Goal: Transaction & Acquisition: Purchase product/service

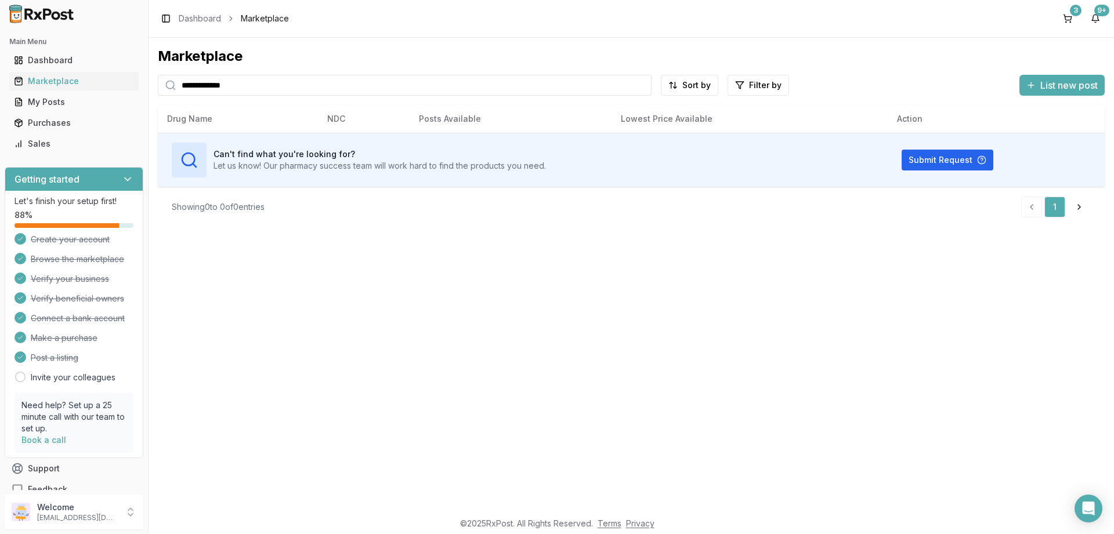
click at [244, 84] on input "**********" at bounding box center [405, 85] width 494 height 21
type input "**********"
click at [50, 85] on div "Marketplace" at bounding box center [74, 81] width 120 height 12
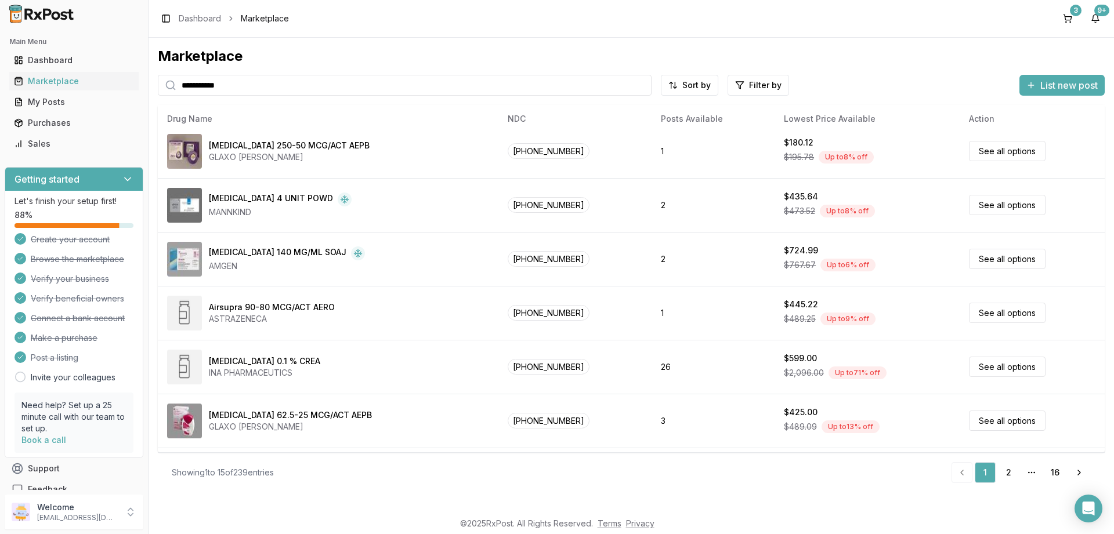
scroll to position [490, 0]
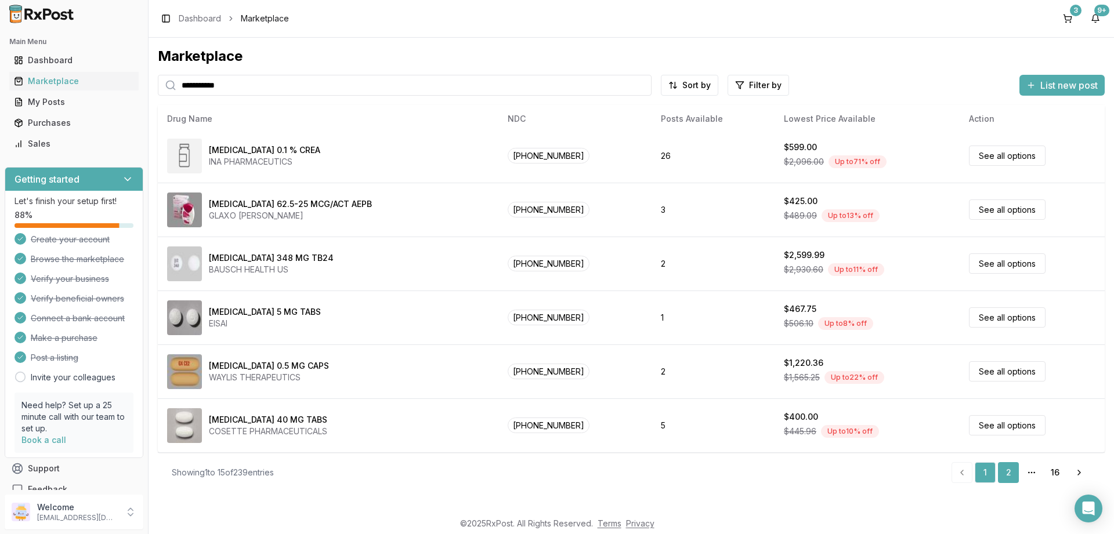
click at [1007, 469] on link "2" at bounding box center [1008, 472] width 21 height 21
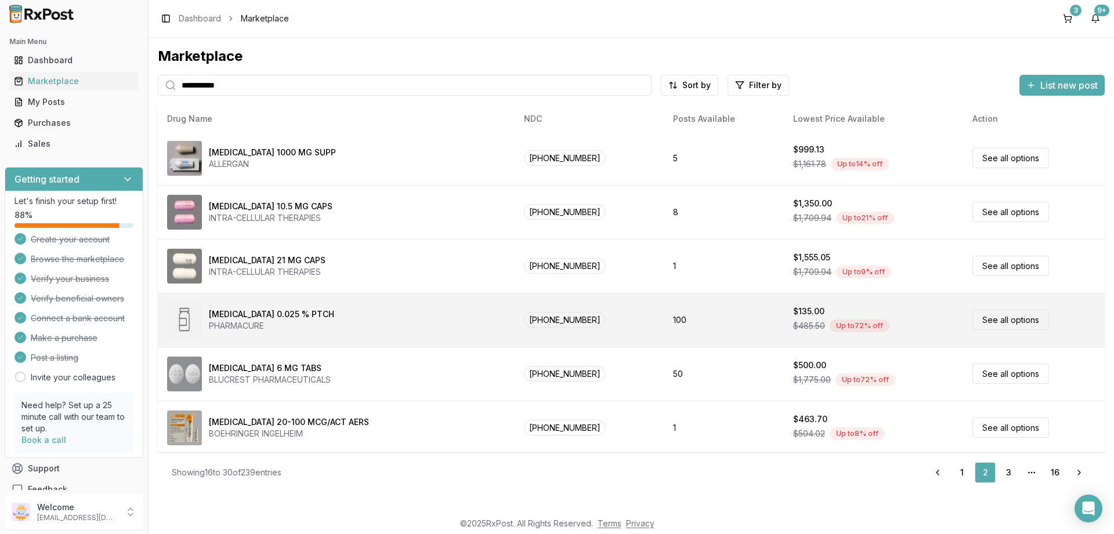
scroll to position [490, 0]
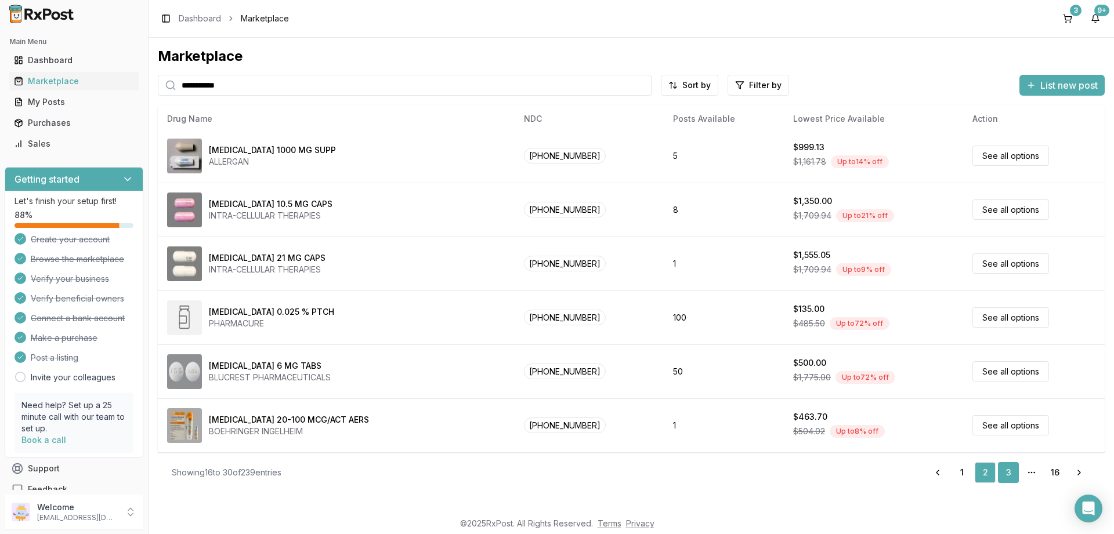
click at [1013, 468] on link "3" at bounding box center [1008, 472] width 21 height 21
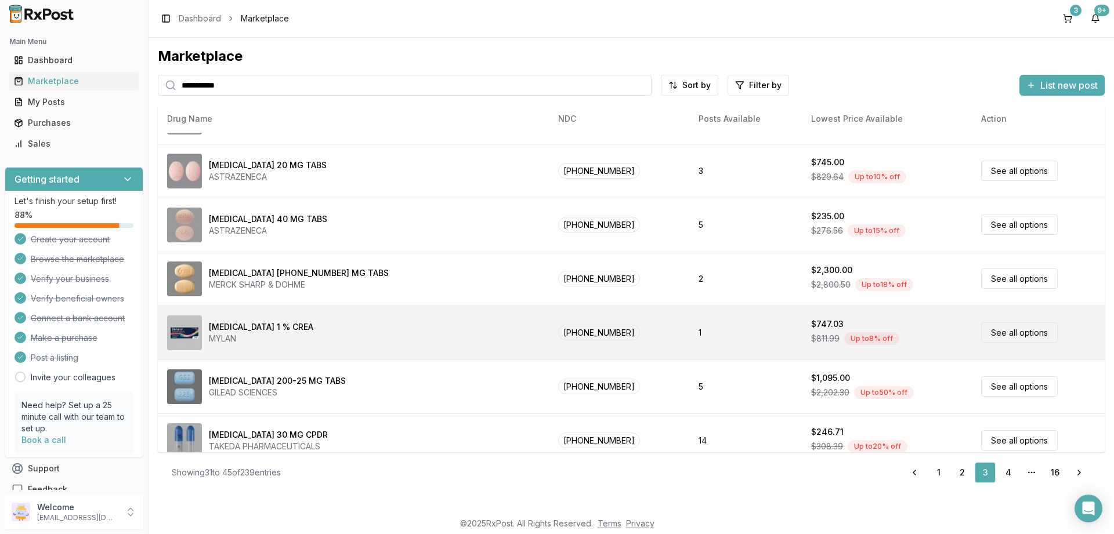
scroll to position [420, 0]
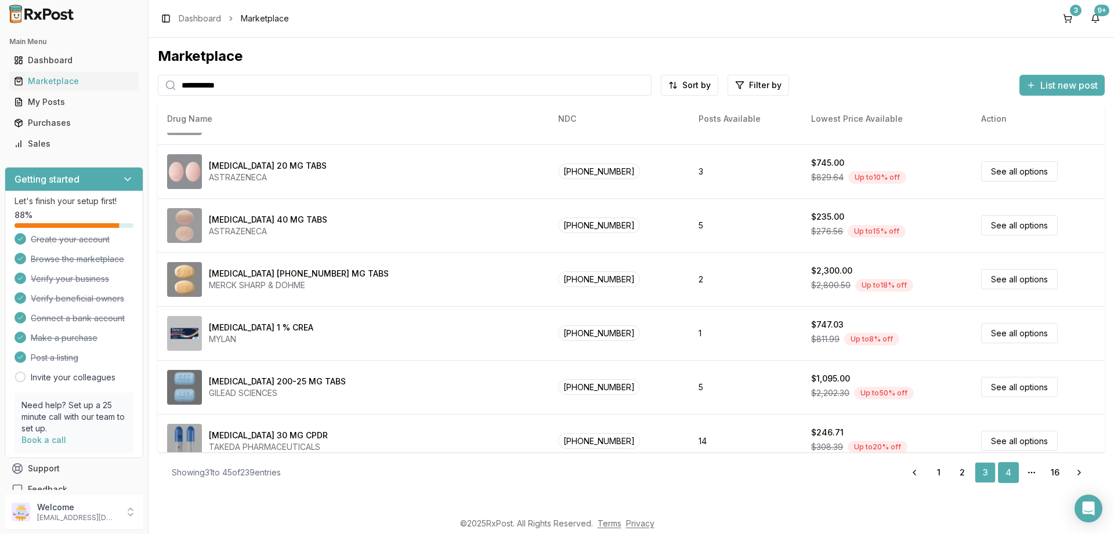
click at [1007, 470] on link "4" at bounding box center [1008, 472] width 21 height 21
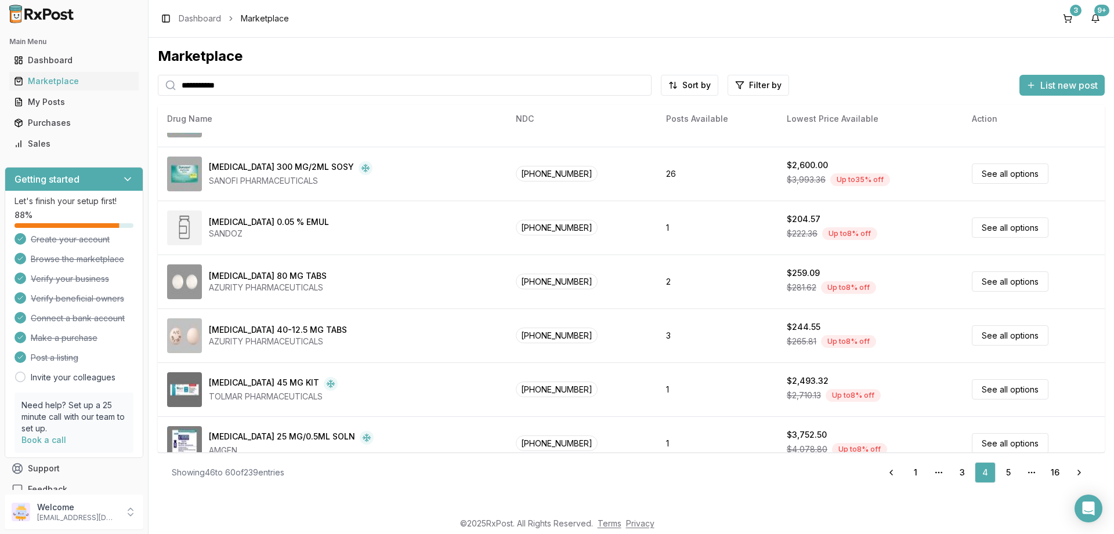
scroll to position [490, 0]
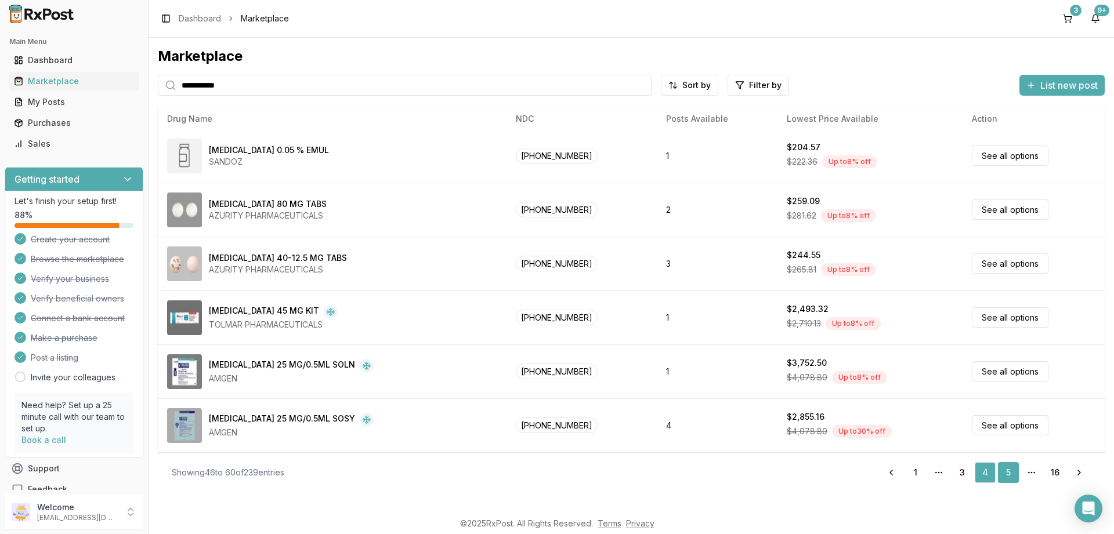
click at [1012, 470] on link "5" at bounding box center [1008, 472] width 21 height 21
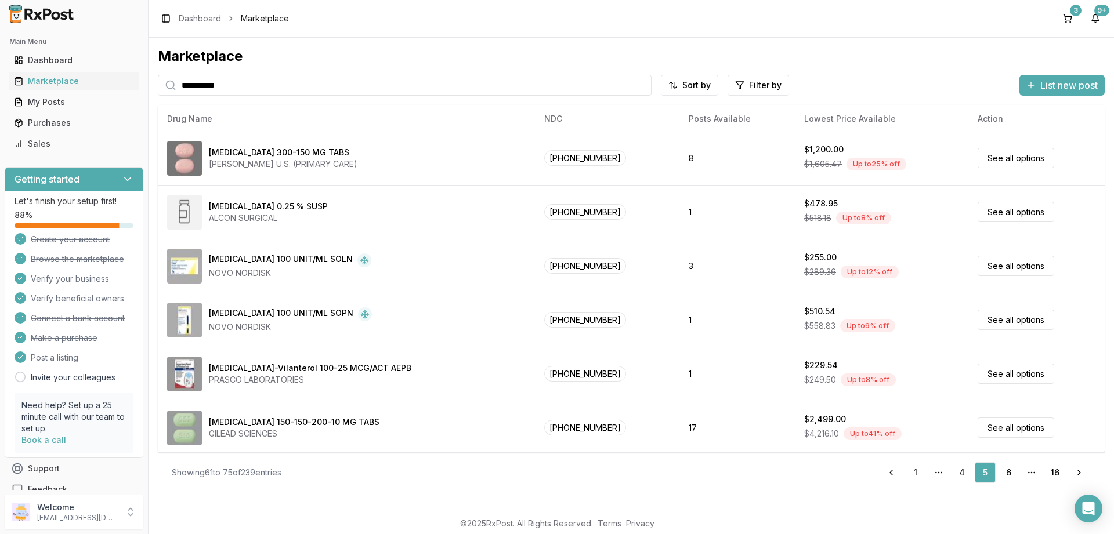
scroll to position [490, 0]
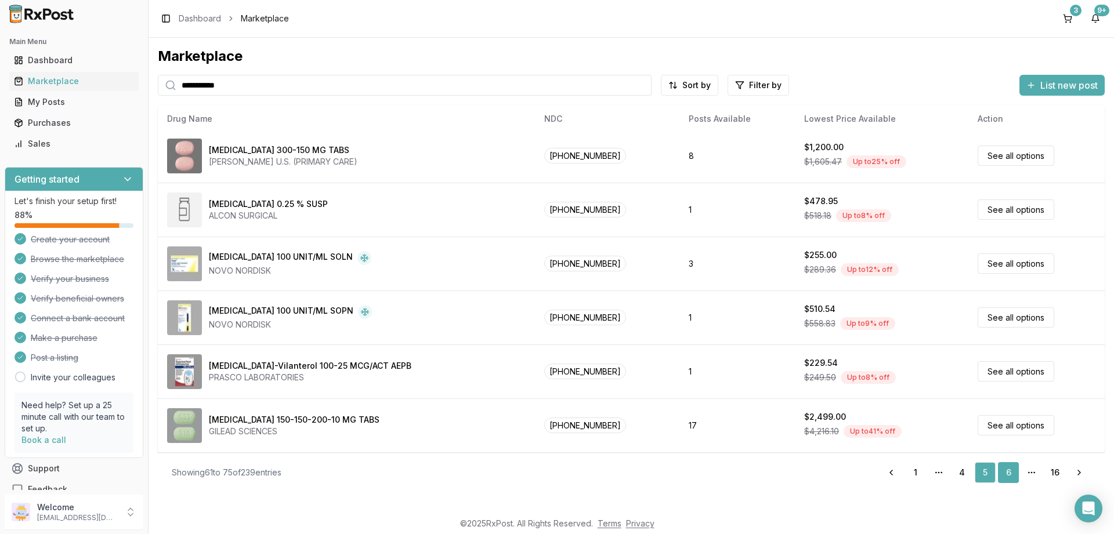
click at [1007, 470] on link "6" at bounding box center [1008, 472] width 21 height 21
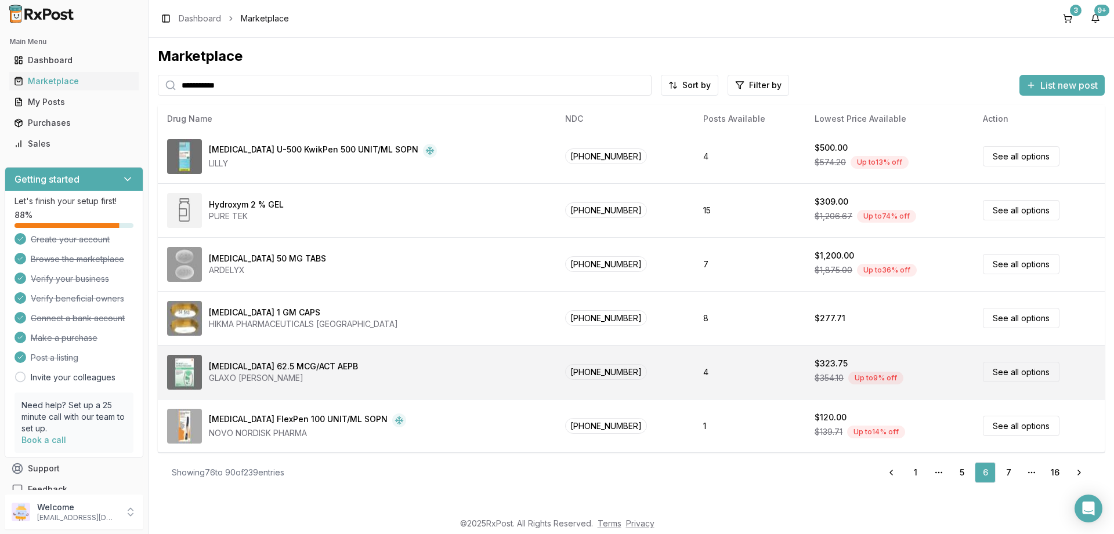
scroll to position [490, 0]
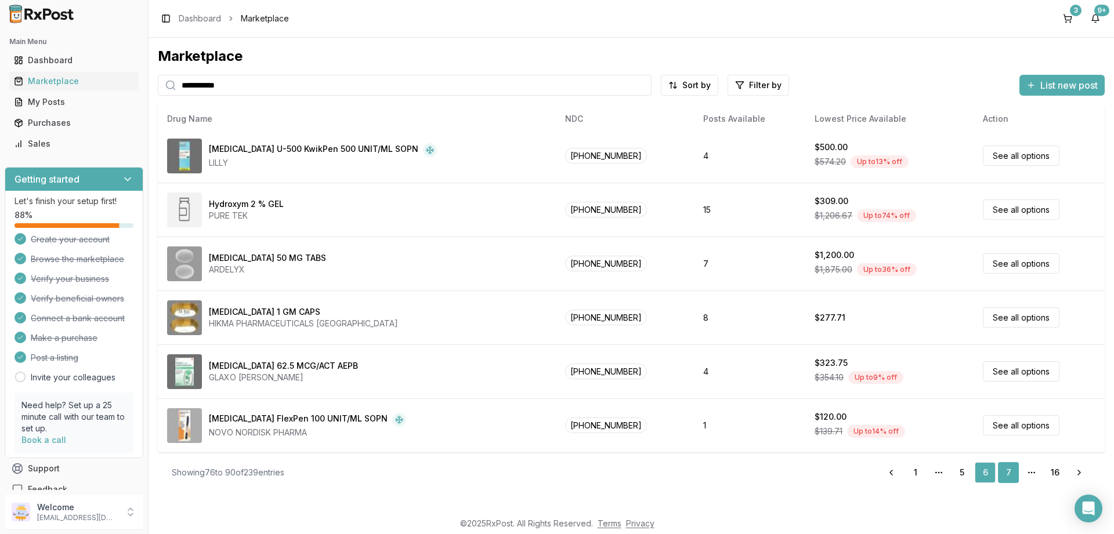
click at [1011, 470] on link "7" at bounding box center [1008, 472] width 21 height 21
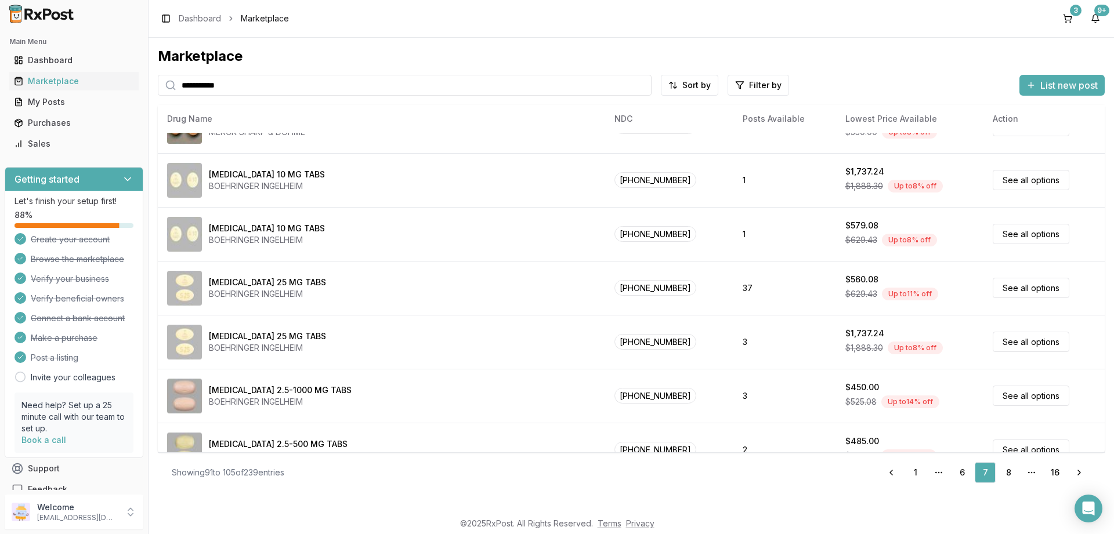
scroll to position [490, 0]
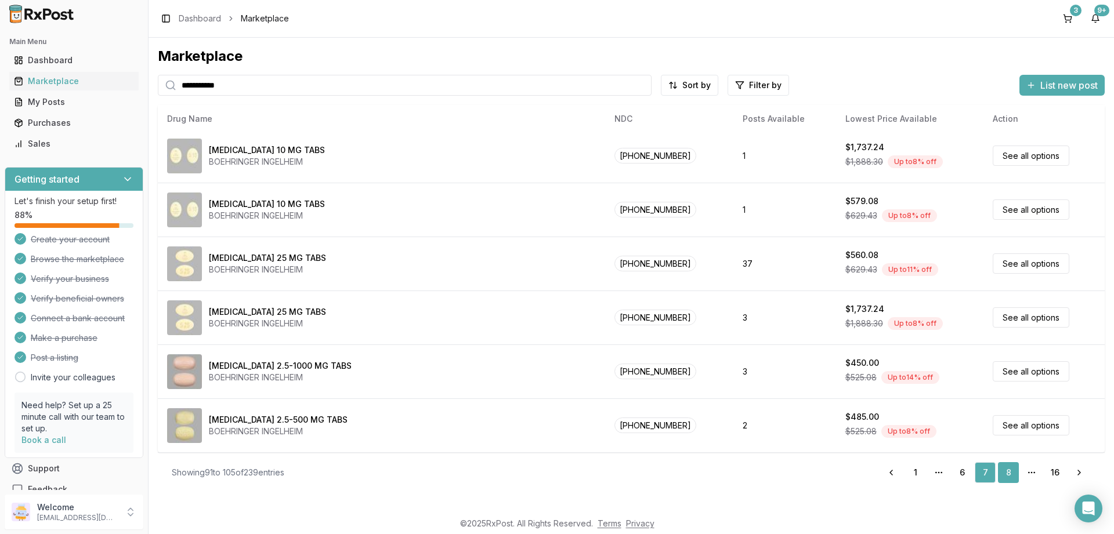
click at [1005, 467] on link "8" at bounding box center [1008, 472] width 21 height 21
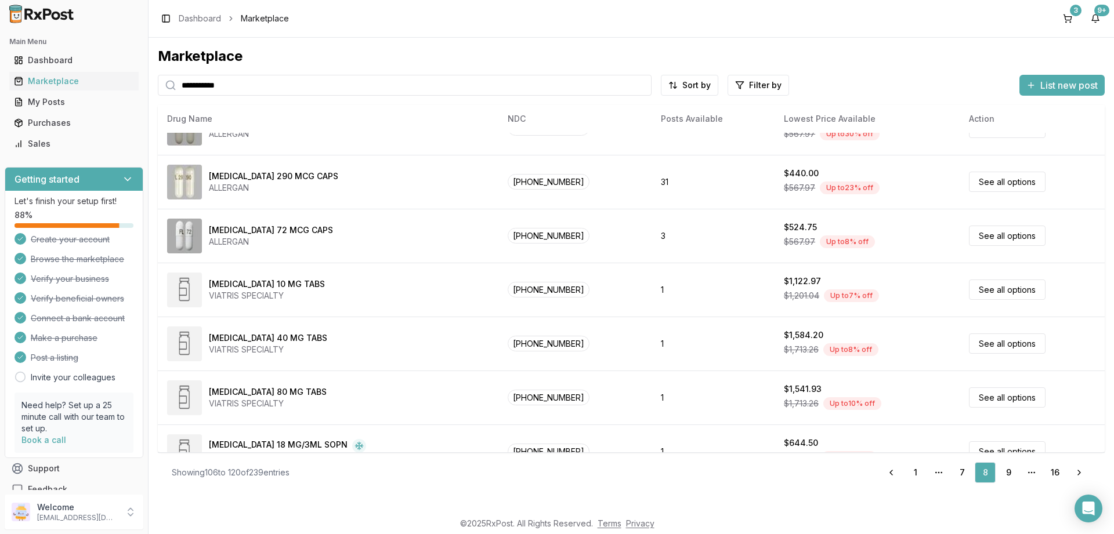
scroll to position [490, 0]
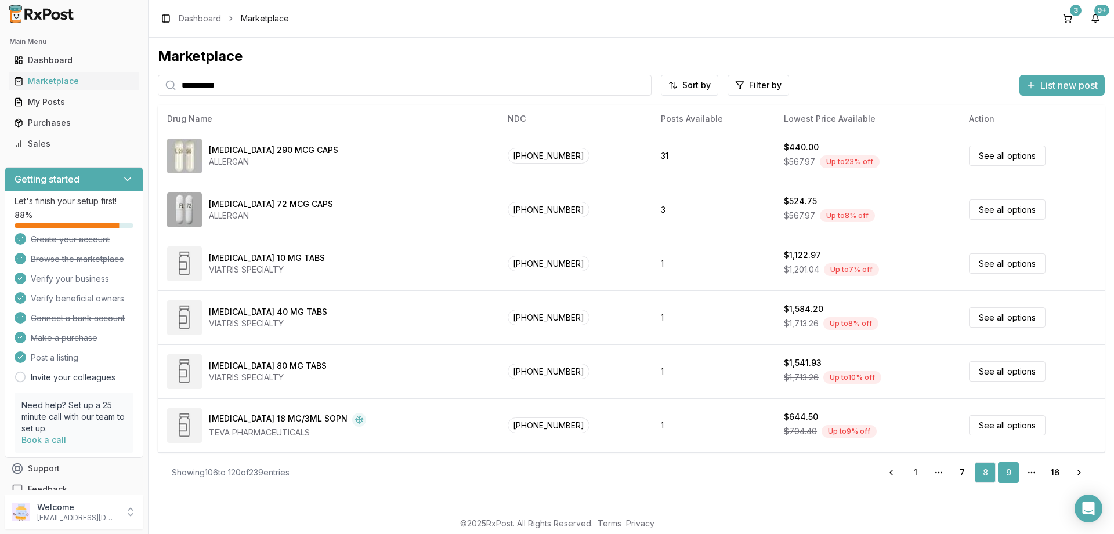
click at [1015, 473] on link "9" at bounding box center [1008, 472] width 21 height 21
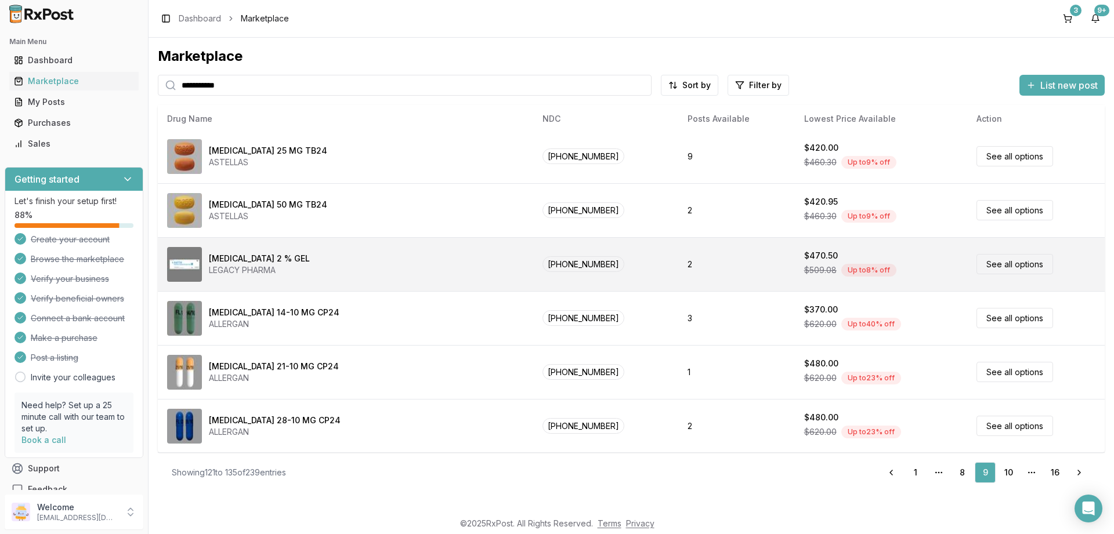
scroll to position [490, 0]
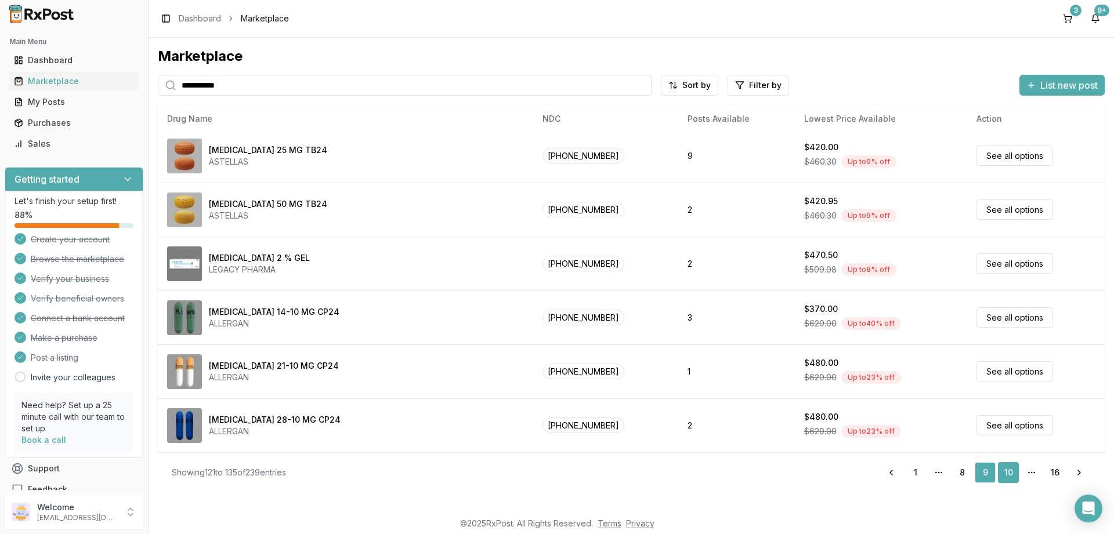
click at [1012, 479] on link "10" at bounding box center [1008, 472] width 21 height 21
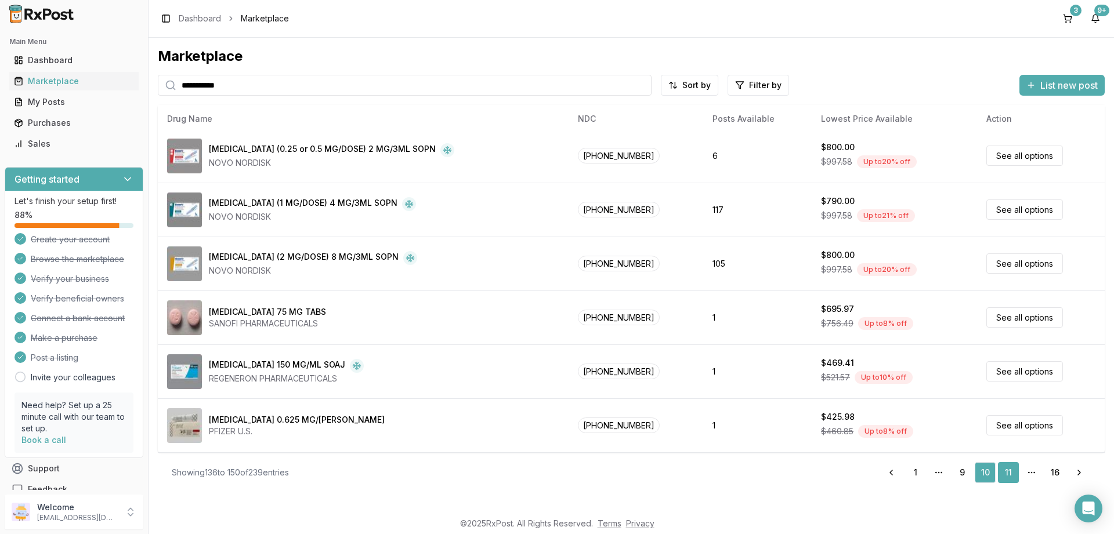
click at [1007, 468] on link "11" at bounding box center [1008, 472] width 21 height 21
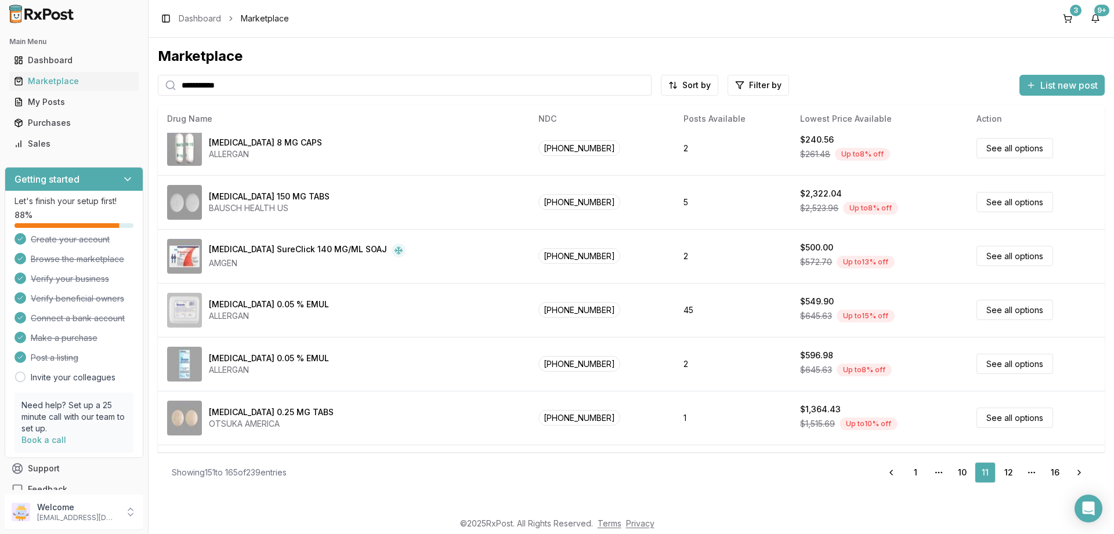
scroll to position [418, 0]
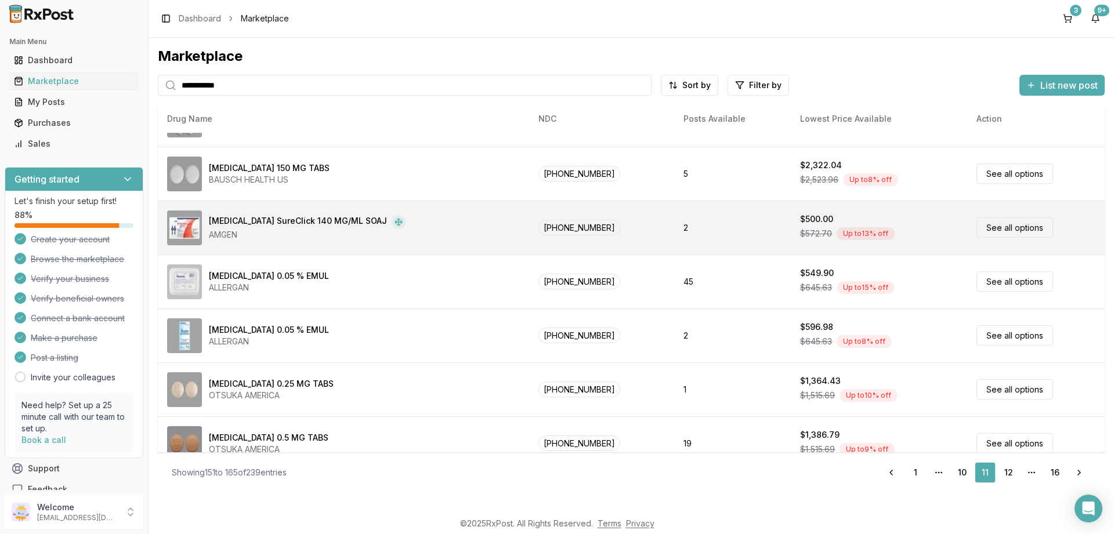
click at [983, 226] on link "See all options" at bounding box center [1014, 228] width 77 height 20
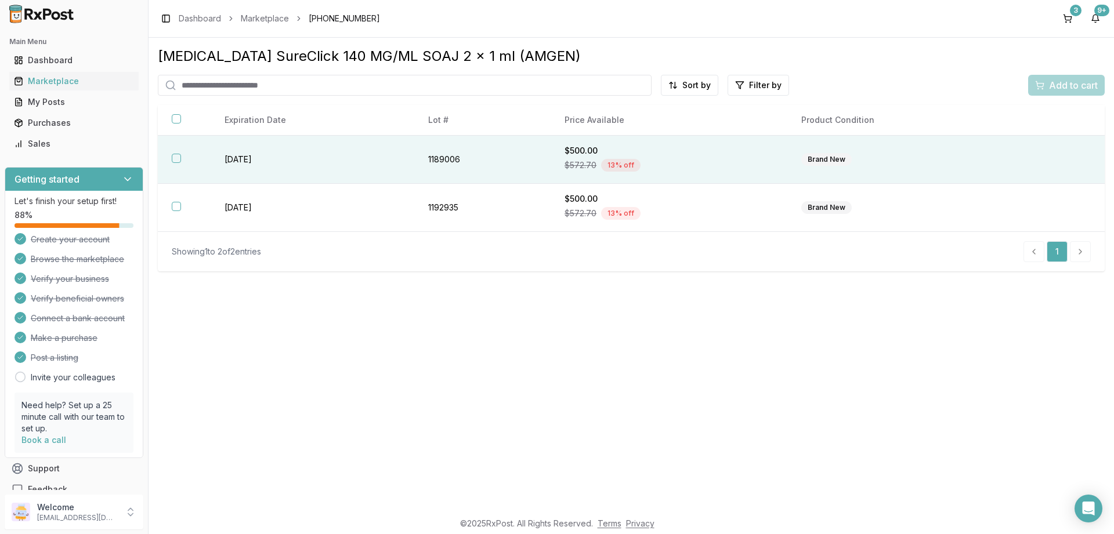
click at [182, 165] on th at bounding box center [184, 160] width 53 height 48
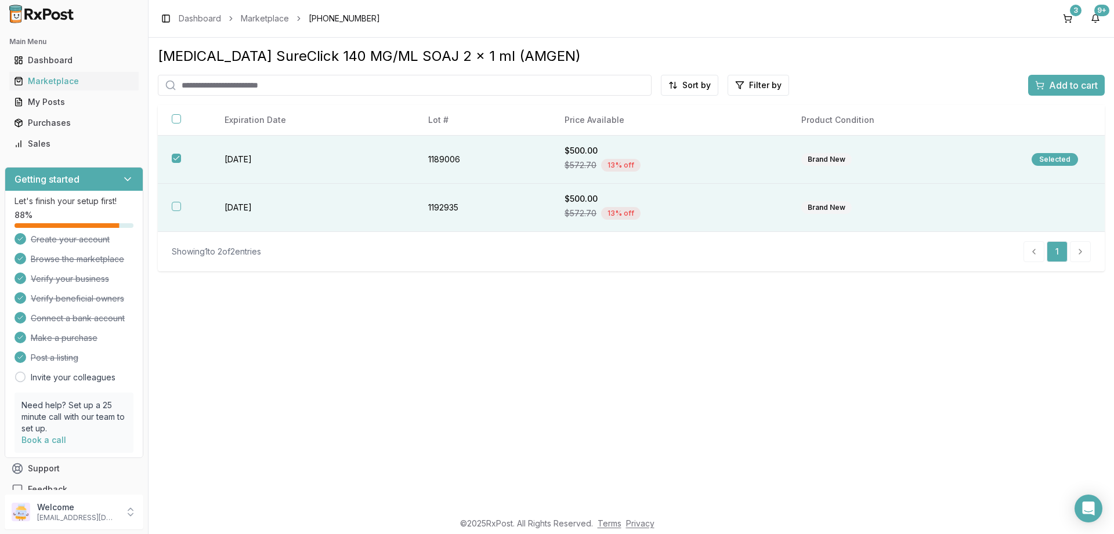
click at [176, 207] on button "button" at bounding box center [176, 206] width 9 height 9
click at [1073, 83] on span "Add to cart" at bounding box center [1073, 85] width 49 height 14
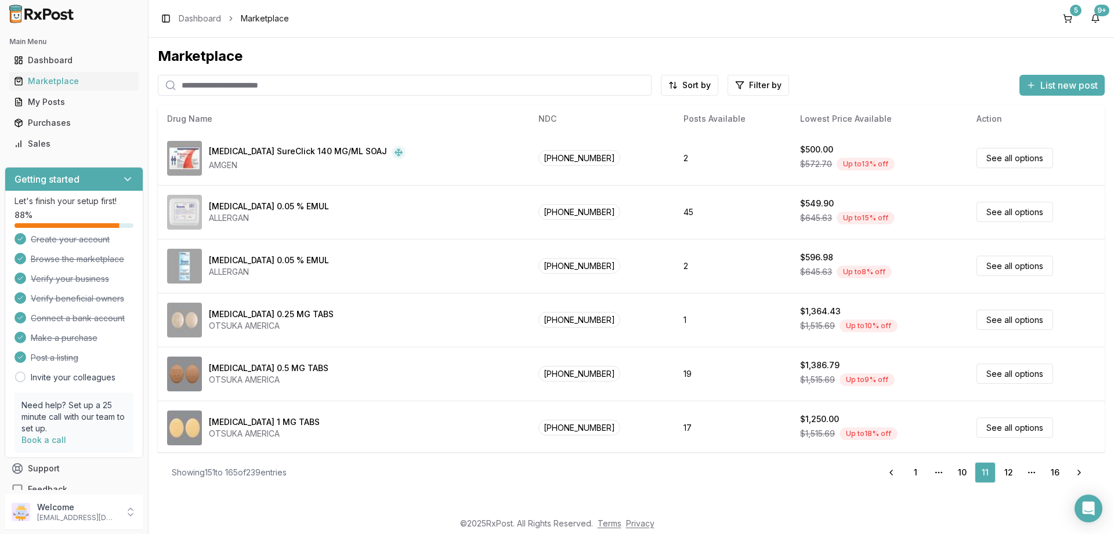
scroll to position [490, 0]
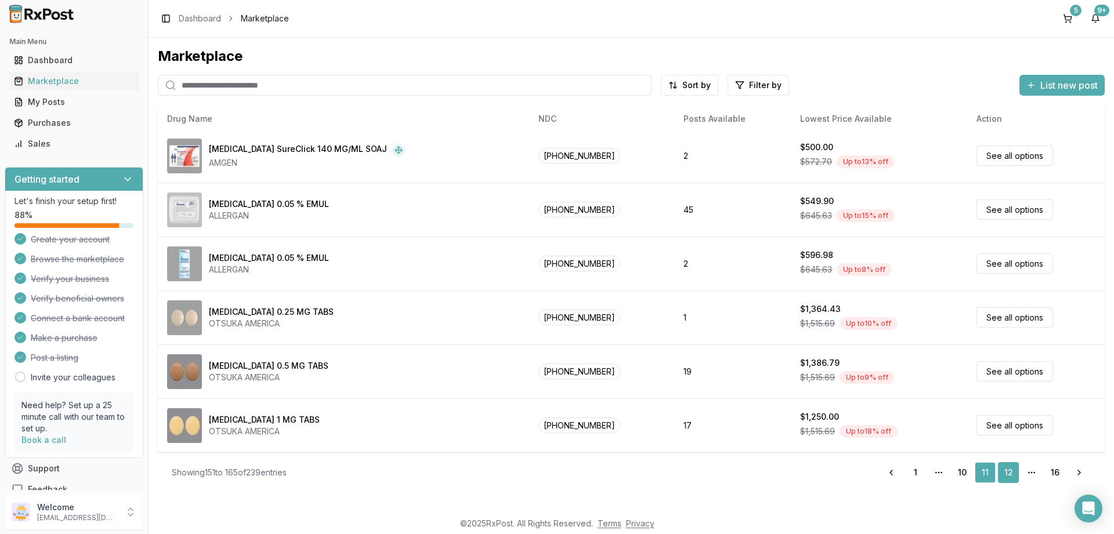
click at [1012, 469] on link "12" at bounding box center [1008, 472] width 21 height 21
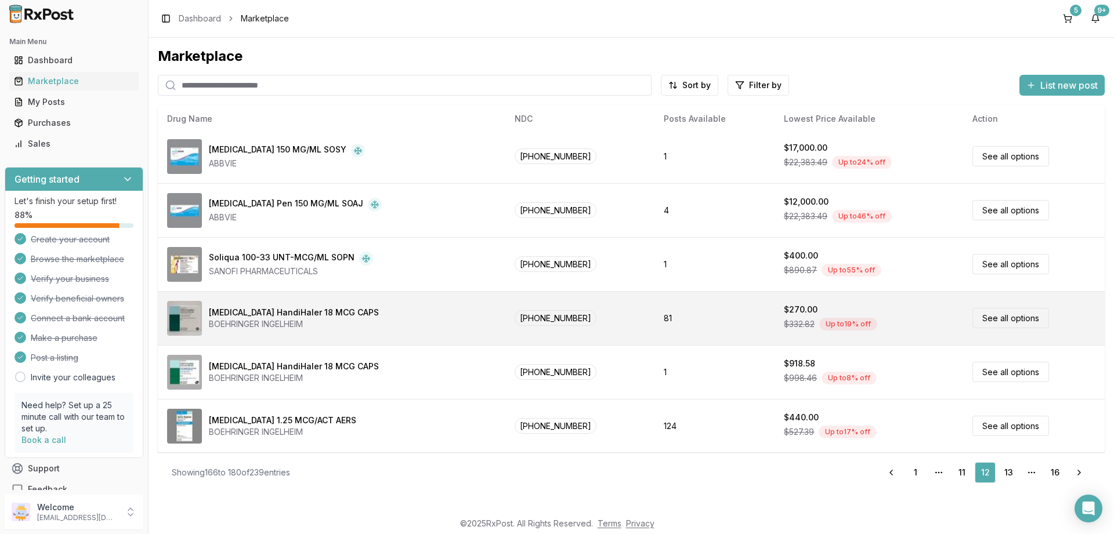
scroll to position [490, 0]
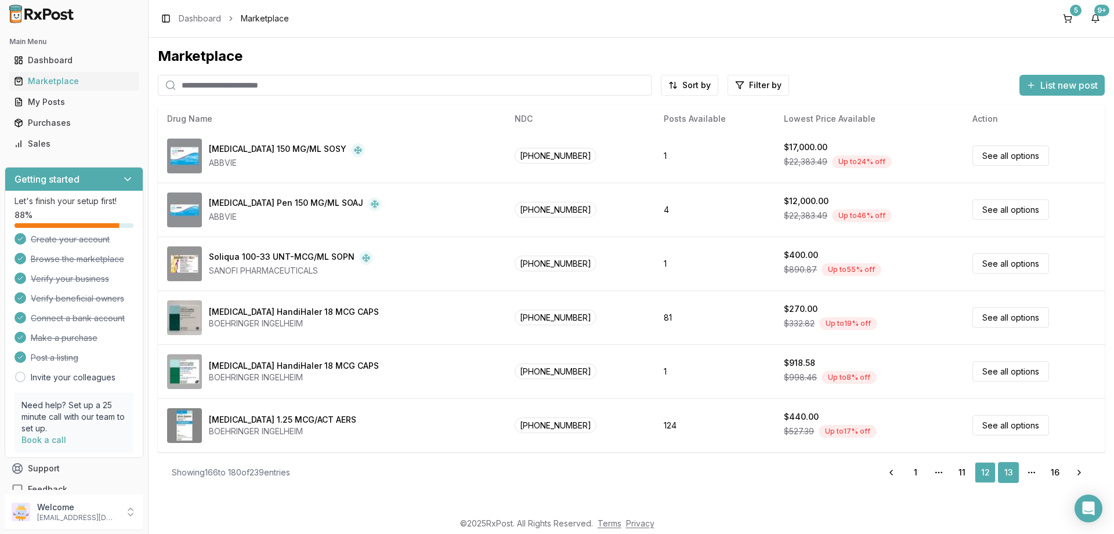
click at [1008, 466] on link "13" at bounding box center [1008, 472] width 21 height 21
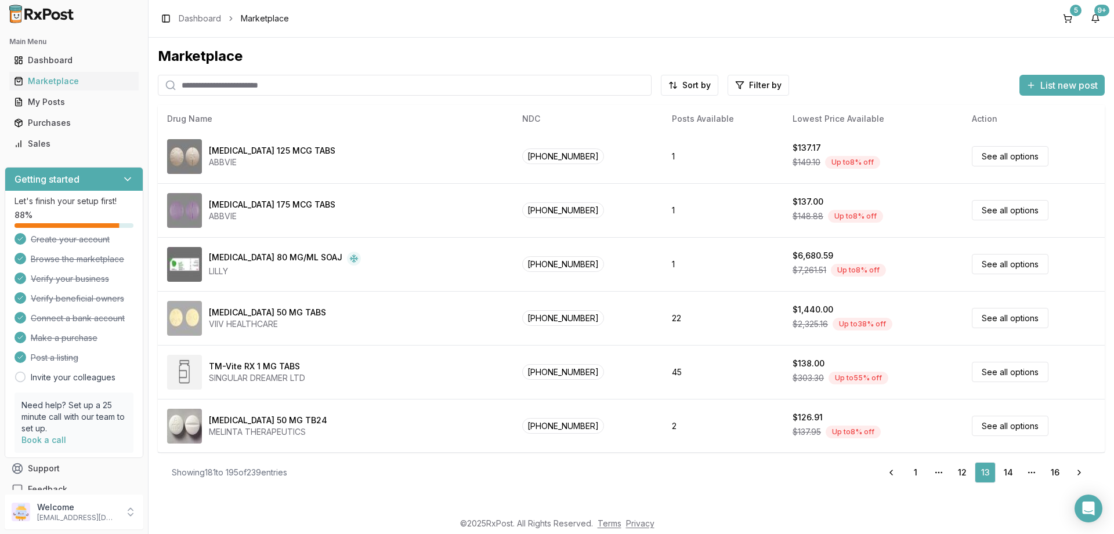
scroll to position [490, 0]
click at [1010, 472] on link "14" at bounding box center [1008, 472] width 21 height 21
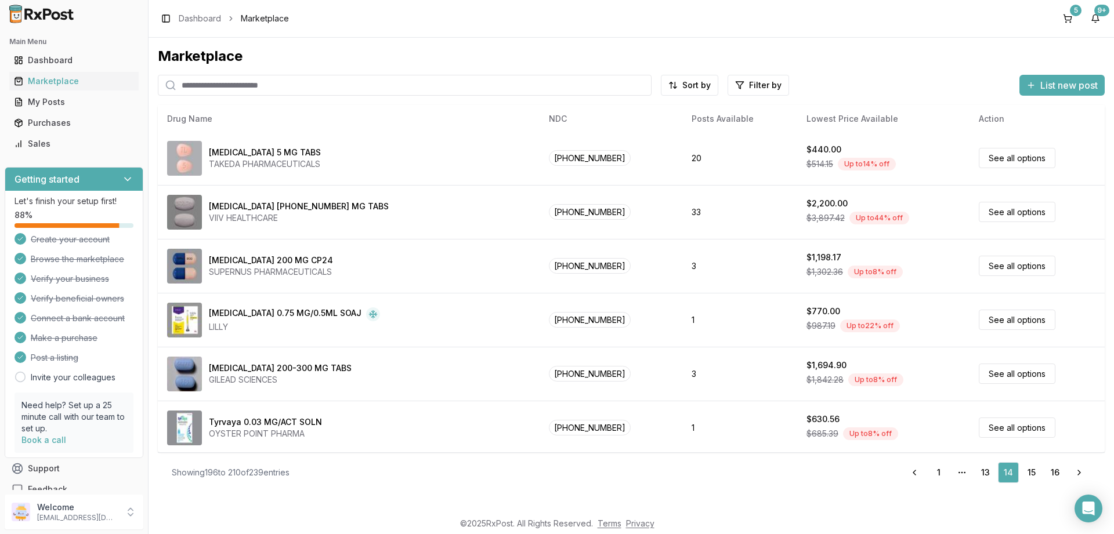
scroll to position [490, 0]
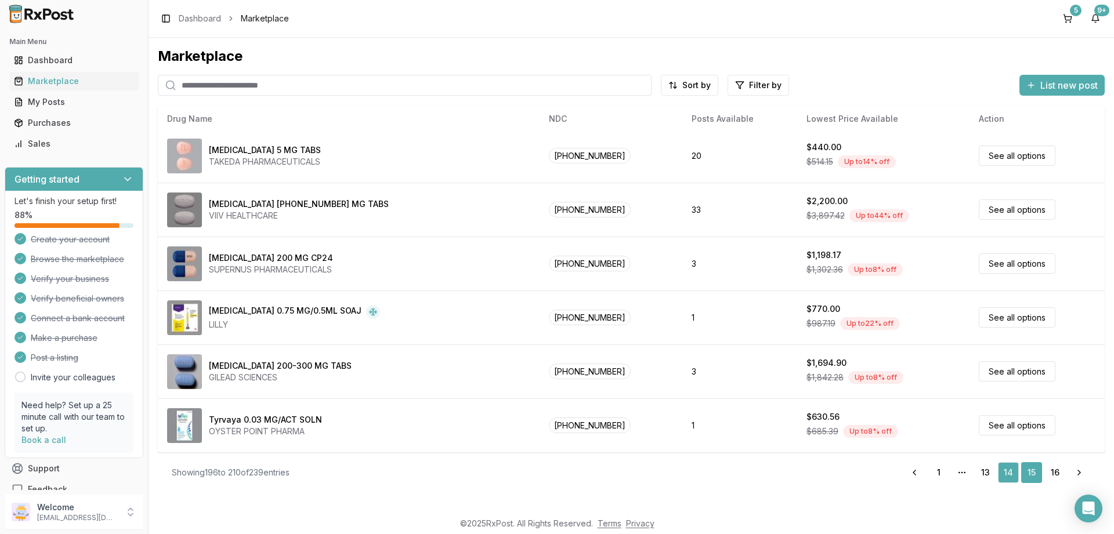
click at [1037, 470] on link "15" at bounding box center [1031, 472] width 21 height 21
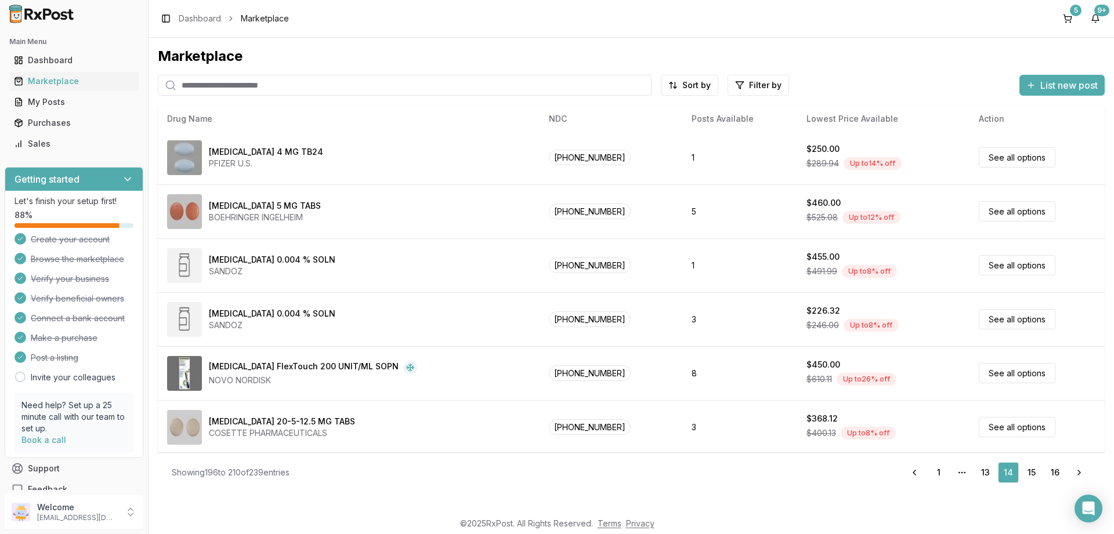
scroll to position [0, 0]
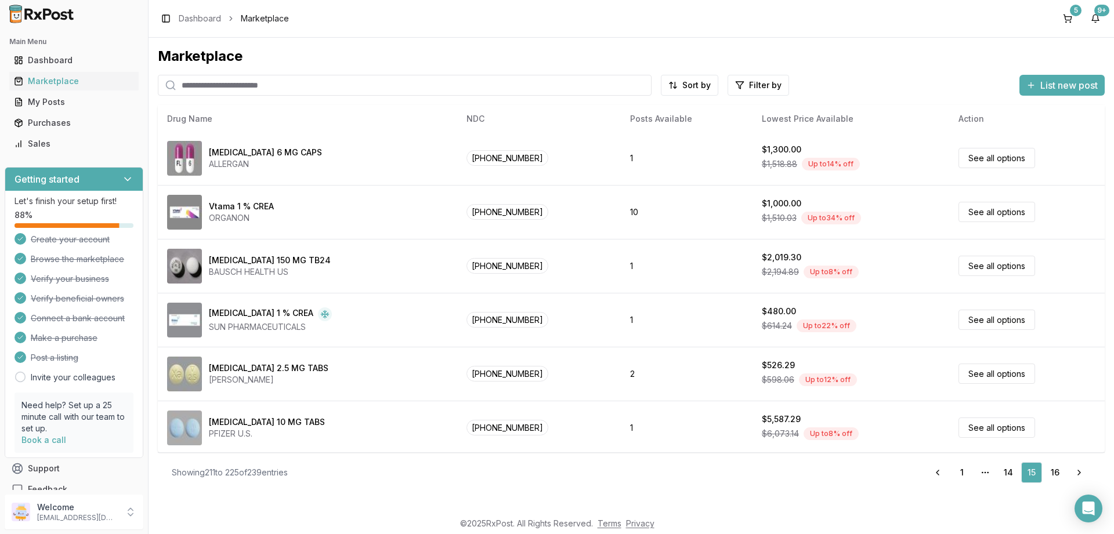
scroll to position [490, 0]
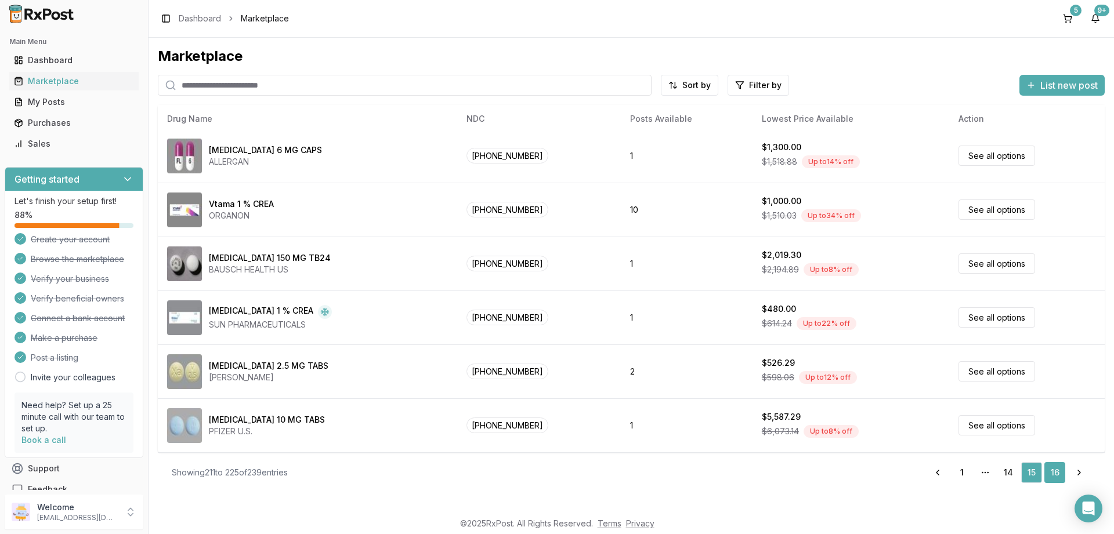
click at [1055, 473] on link "16" at bounding box center [1054, 472] width 21 height 21
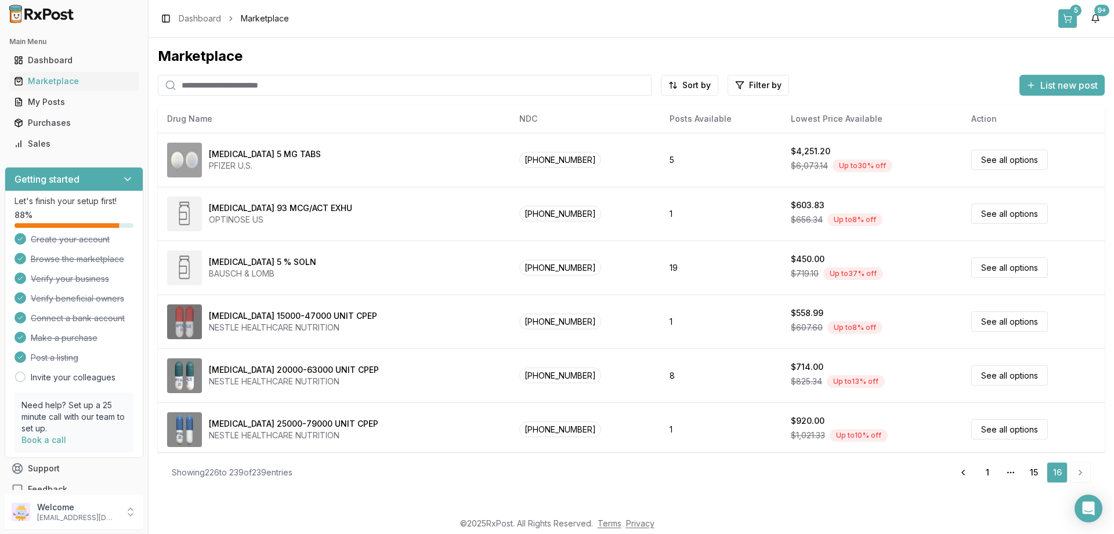
click at [1066, 13] on button "5" at bounding box center [1067, 18] width 19 height 19
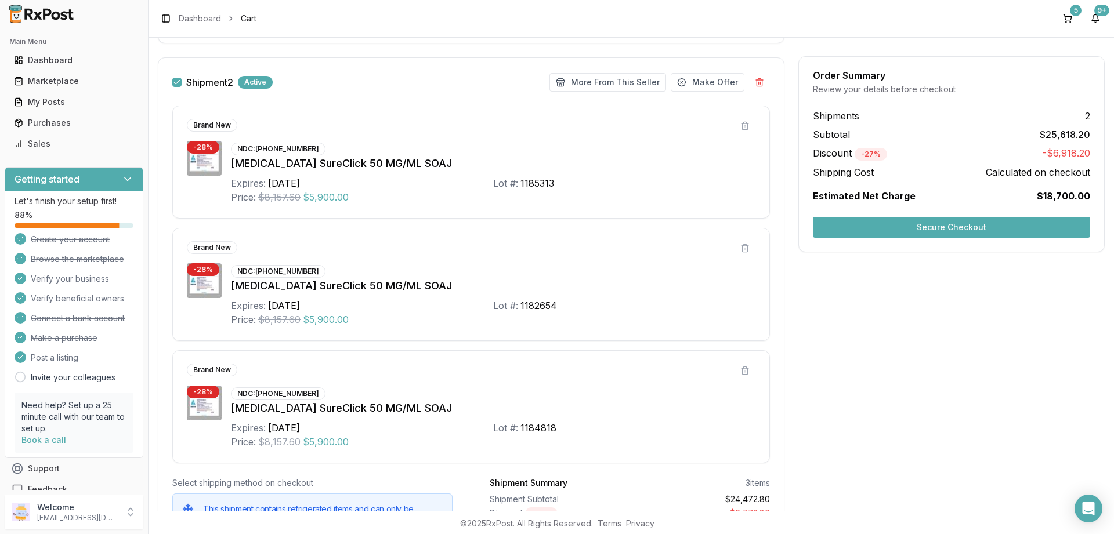
scroll to position [433, 0]
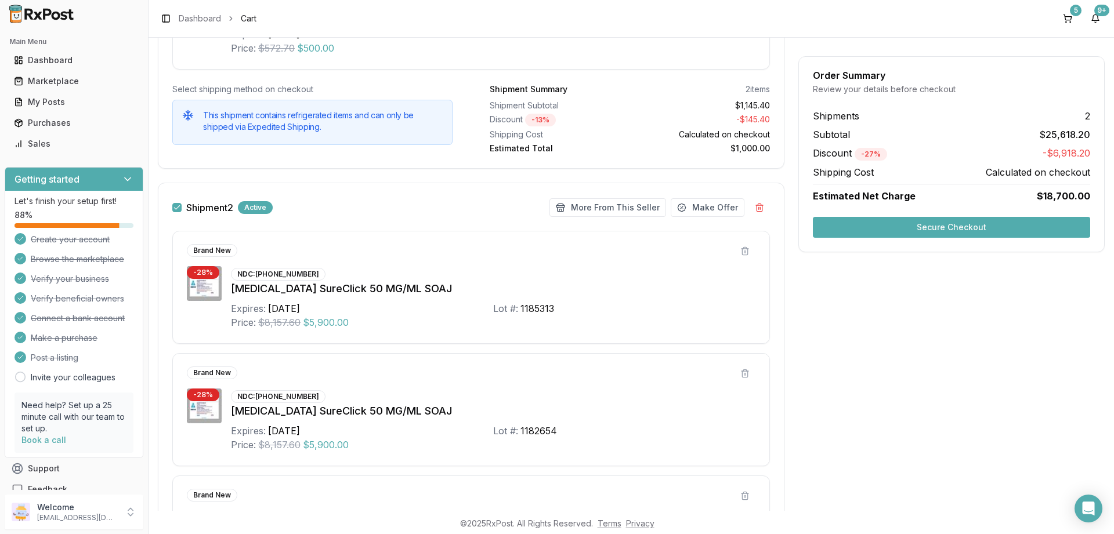
click at [176, 209] on button "Shipment 2" at bounding box center [176, 207] width 9 height 9
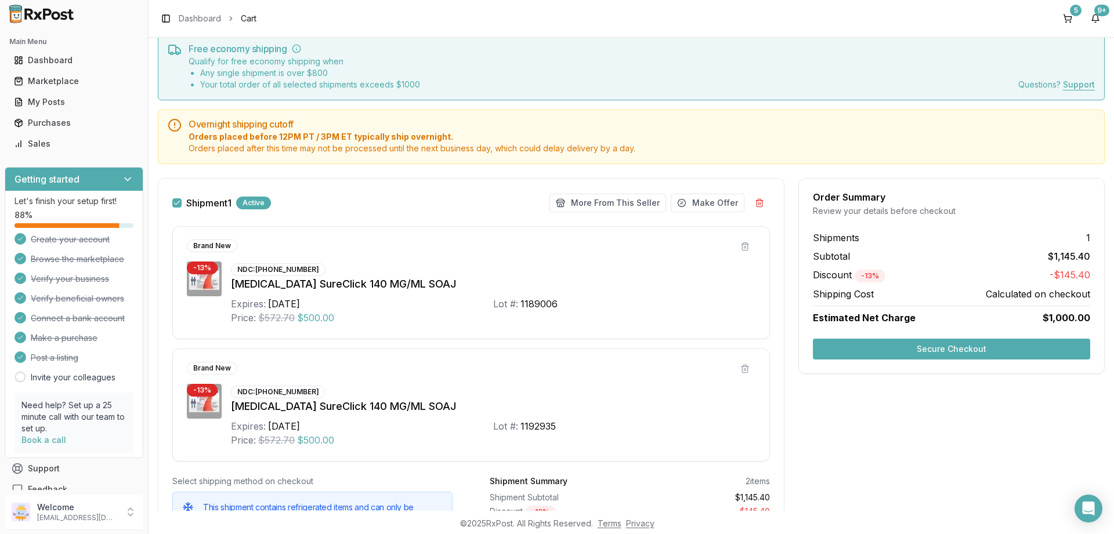
scroll to position [15, 0]
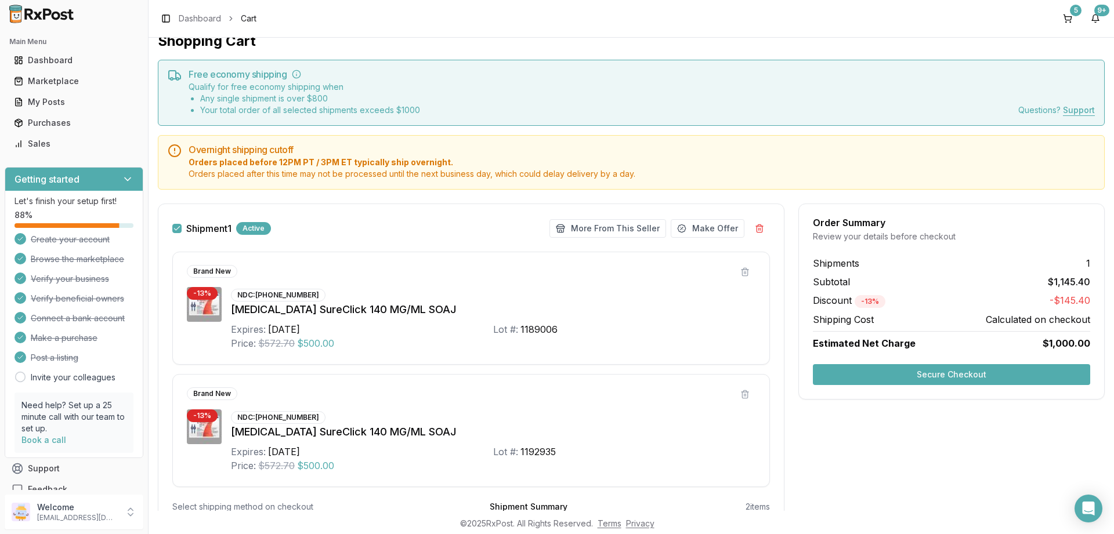
click at [947, 372] on button "Secure Checkout" at bounding box center [951, 374] width 277 height 21
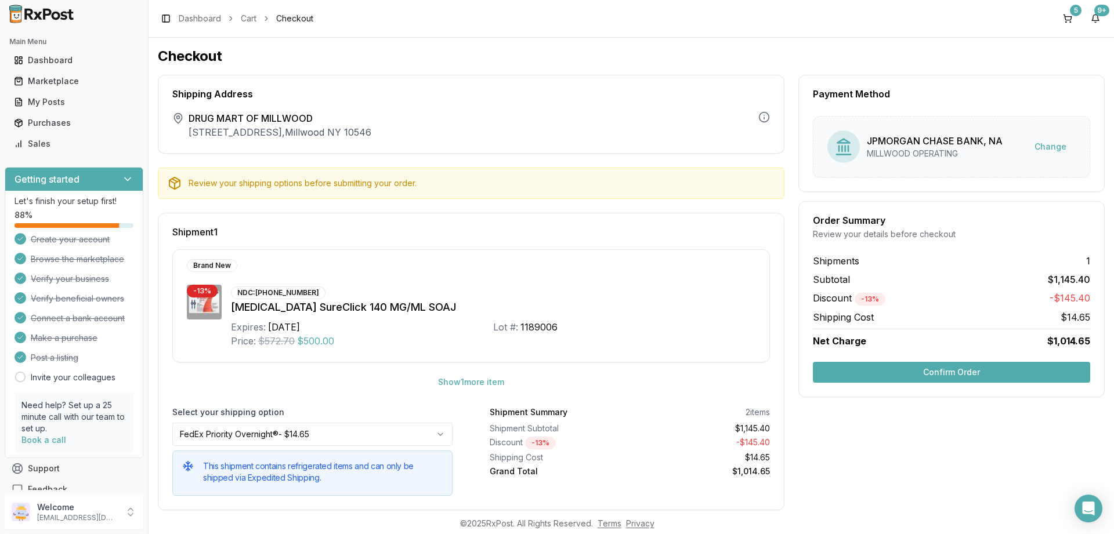
scroll to position [18, 0]
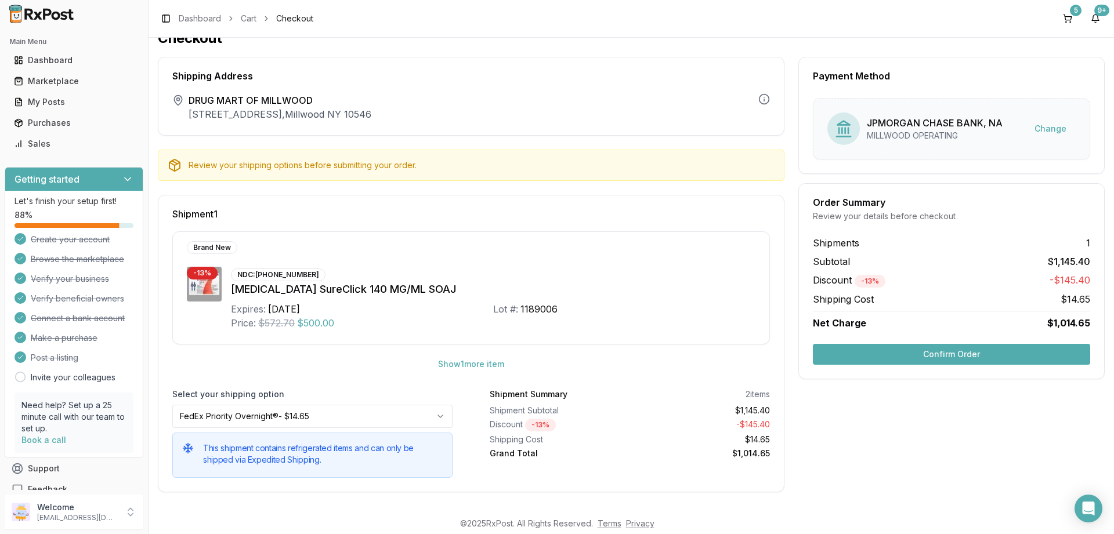
click at [953, 350] on button "Confirm Order" at bounding box center [951, 354] width 277 height 21
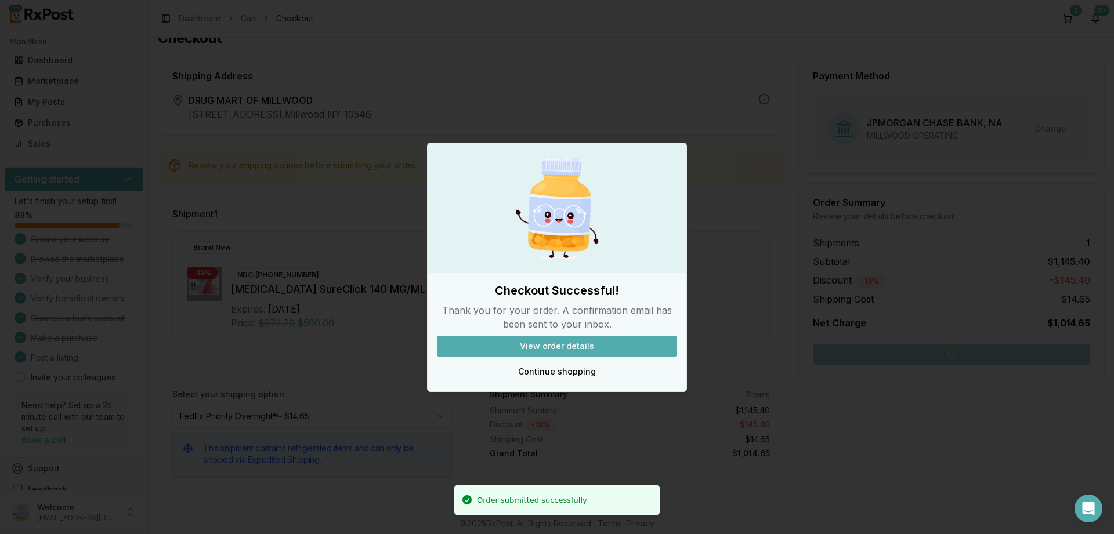
click at [562, 347] on button "View order details" at bounding box center [557, 346] width 240 height 21
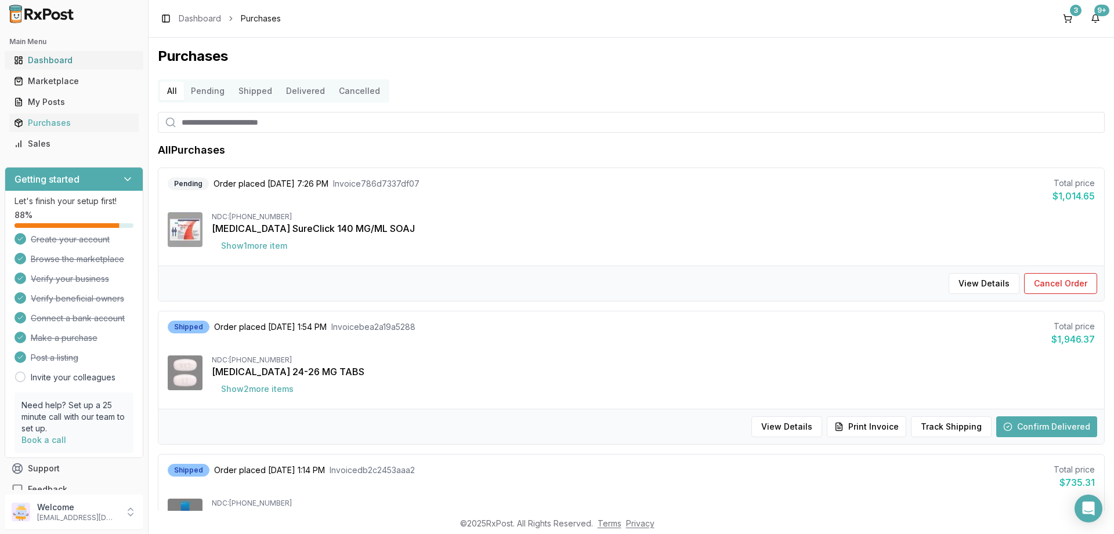
click at [47, 57] on div "Dashboard" at bounding box center [74, 61] width 120 height 12
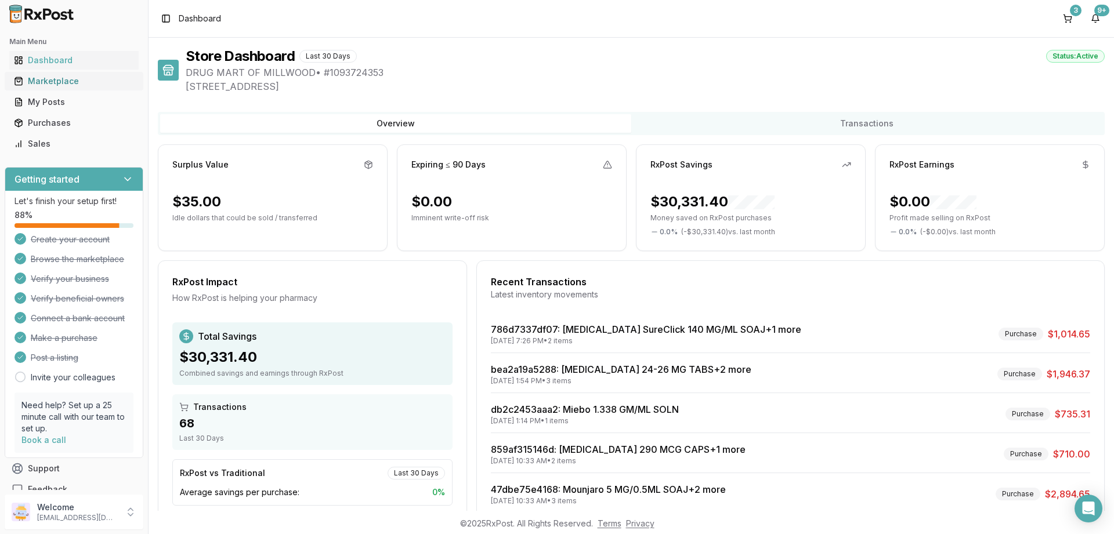
click at [45, 78] on div "Marketplace" at bounding box center [74, 81] width 120 height 12
